Goal: Task Accomplishment & Management: Use online tool/utility

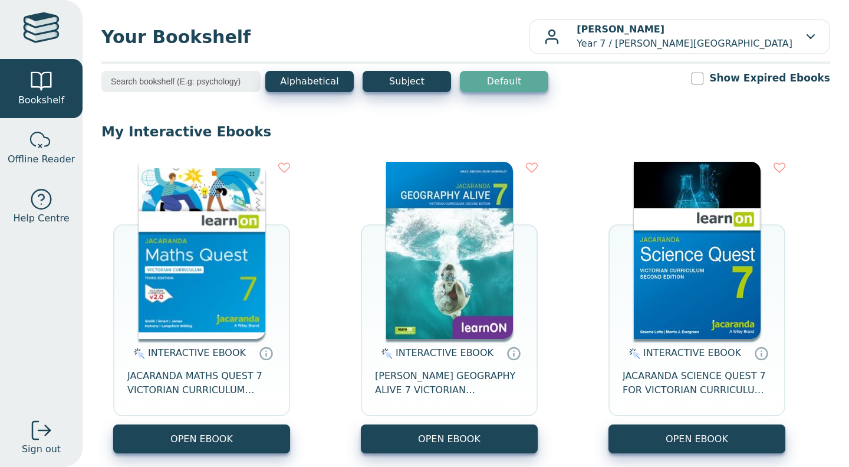
click at [201, 280] on img at bounding box center [202, 250] width 127 height 177
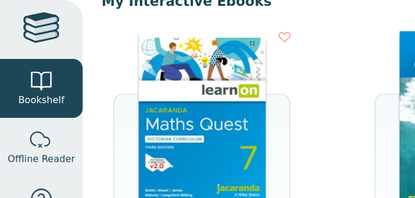
scroll to position [135, 0]
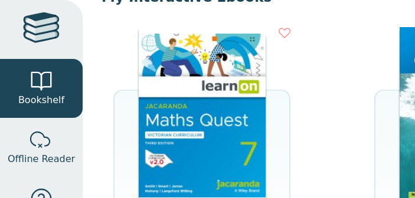
click at [189, 111] on img at bounding box center [202, 115] width 127 height 177
